Goal: Task Accomplishment & Management: Complete application form

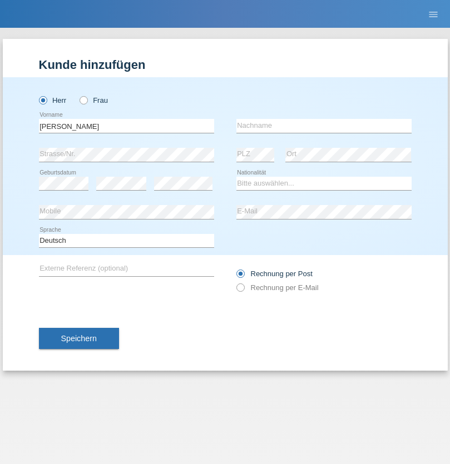
type input "Mohamed"
click at [324, 126] on input "text" at bounding box center [323, 126] width 175 height 14
type input "Mohamed"
select select "SY"
select select "C"
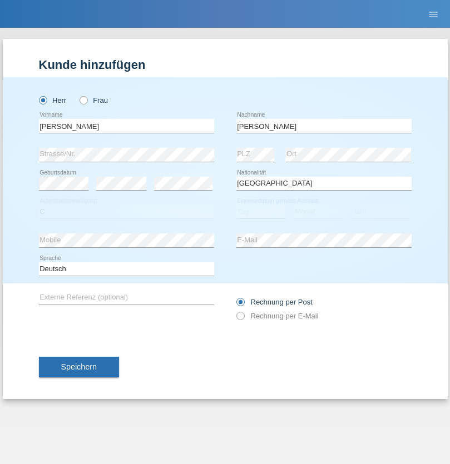
select select "21"
select select "12"
select select "2013"
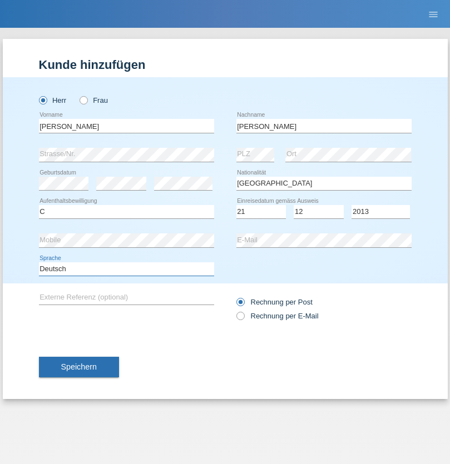
select select "en"
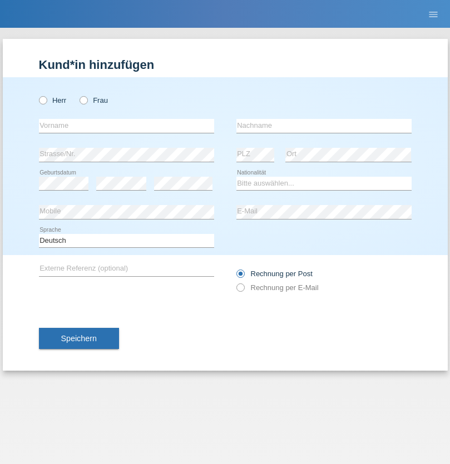
radio input "true"
click at [126, 126] on input "text" at bounding box center [126, 126] width 175 height 14
type input "David"
click at [324, 126] on input "text" at bounding box center [323, 126] width 175 height 14
type input "Senn"
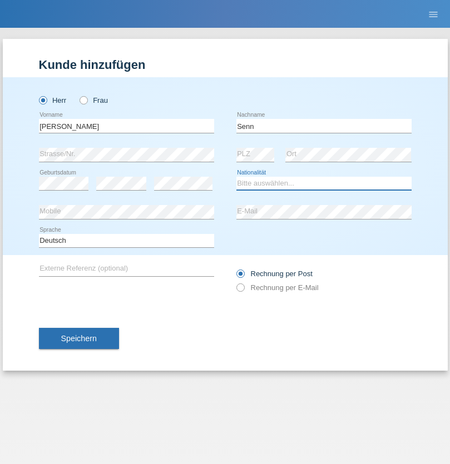
select select "CH"
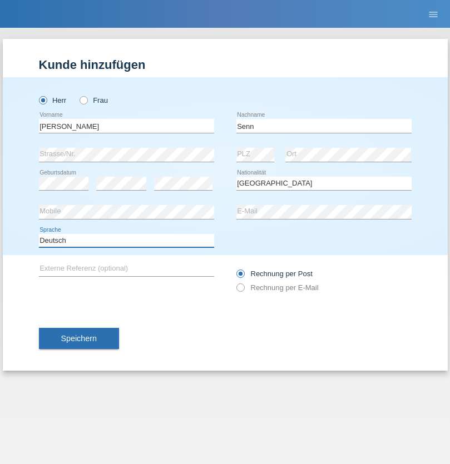
select select "en"
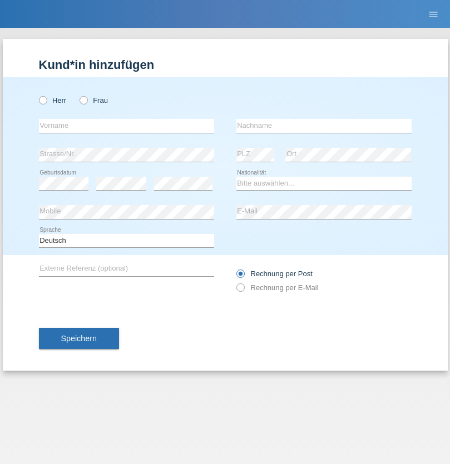
radio input "true"
click at [126, 126] on input "text" at bounding box center [126, 126] width 175 height 14
type input "firat"
click at [324, 126] on input "text" at bounding box center [323, 126] width 175 height 14
type input "kara"
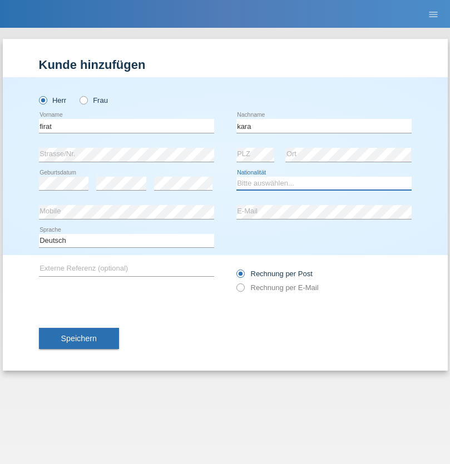
select select "CH"
radio input "true"
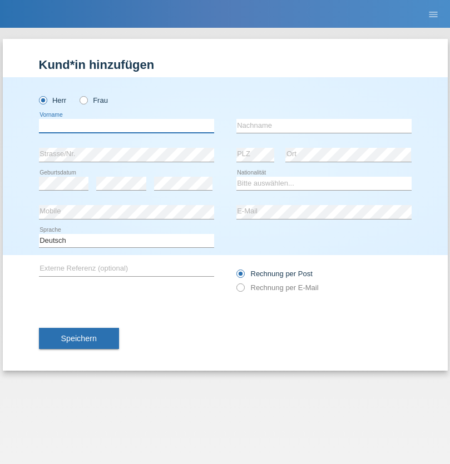
click at [126, 126] on input "text" at bounding box center [126, 126] width 175 height 14
type input "[PERSON_NAME]"
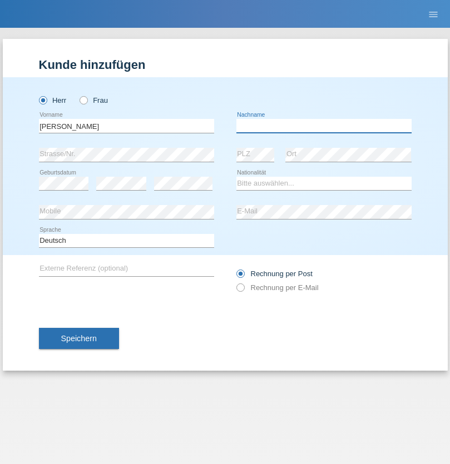
click at [324, 126] on input "text" at bounding box center [323, 126] width 175 height 14
type input "Fortugno"
select select "IT"
select select "C"
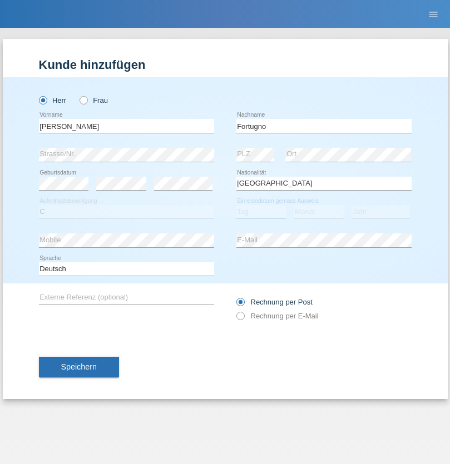
select select "09"
select select "08"
select select "2006"
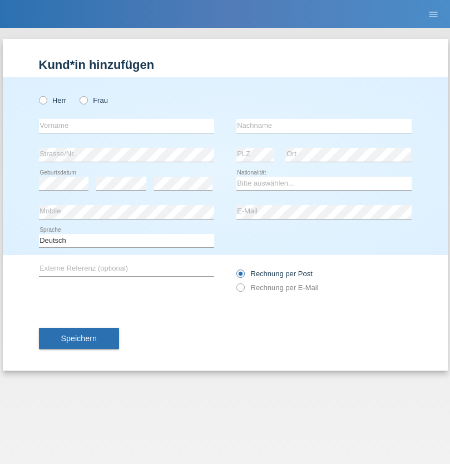
radio input "true"
click at [126, 126] on input "text" at bounding box center [126, 126] width 175 height 14
type input "[PERSON_NAME]"
click at [324, 126] on input "text" at bounding box center [323, 126] width 175 height 14
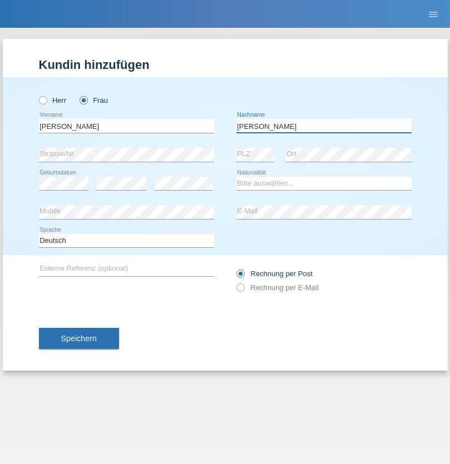
type input "[PERSON_NAME]"
select select "UA"
select select "C"
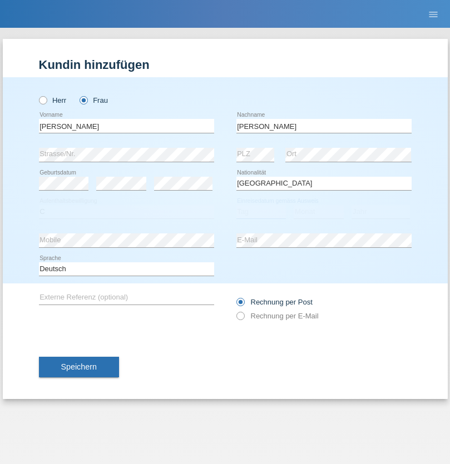
select select "23"
select select "10"
select select "2021"
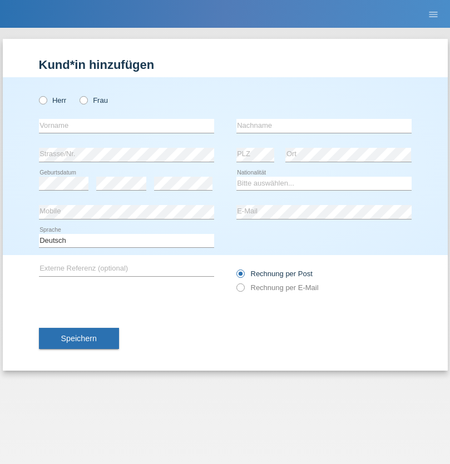
radio input "true"
click at [126, 126] on input "text" at bounding box center [126, 126] width 175 height 14
type input "Nuria"
click at [324, 126] on input "text" at bounding box center [323, 126] width 175 height 14
type input "D'Antino"
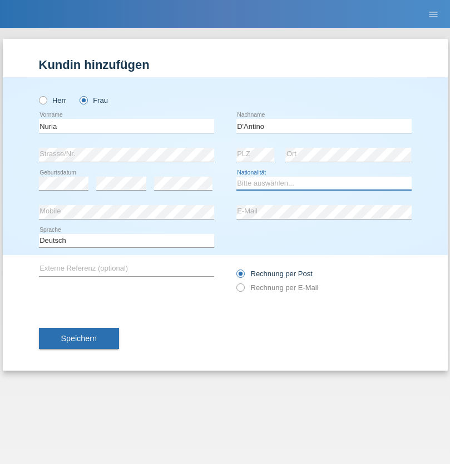
select select "CH"
